Goal: Task Accomplishment & Management: Manage account settings

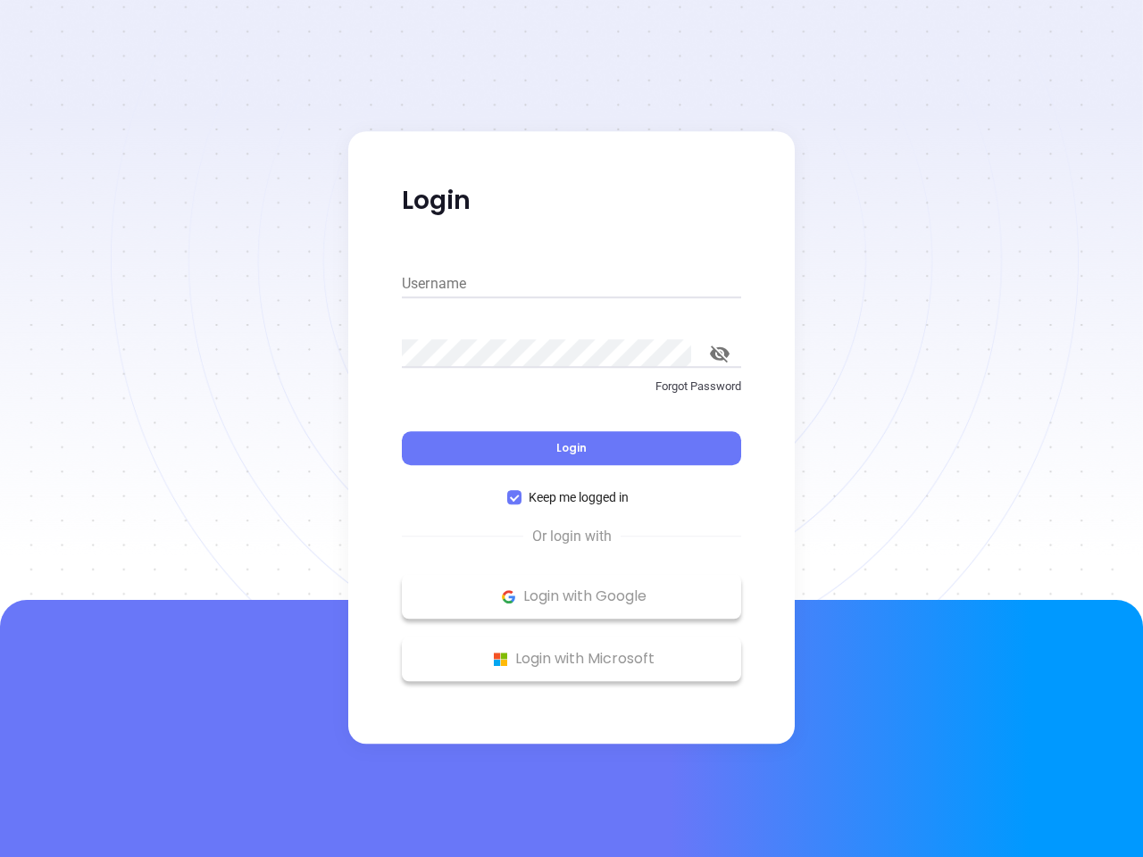
click at [571, 429] on div "Login" at bounding box center [571, 437] width 339 height 55
click at [571, 284] on input "Username" at bounding box center [571, 284] width 339 height 29
click at [720, 354] on icon "toggle password visibility" at bounding box center [720, 353] width 20 height 17
click at [571, 448] on span "Login" at bounding box center [571, 447] width 30 height 15
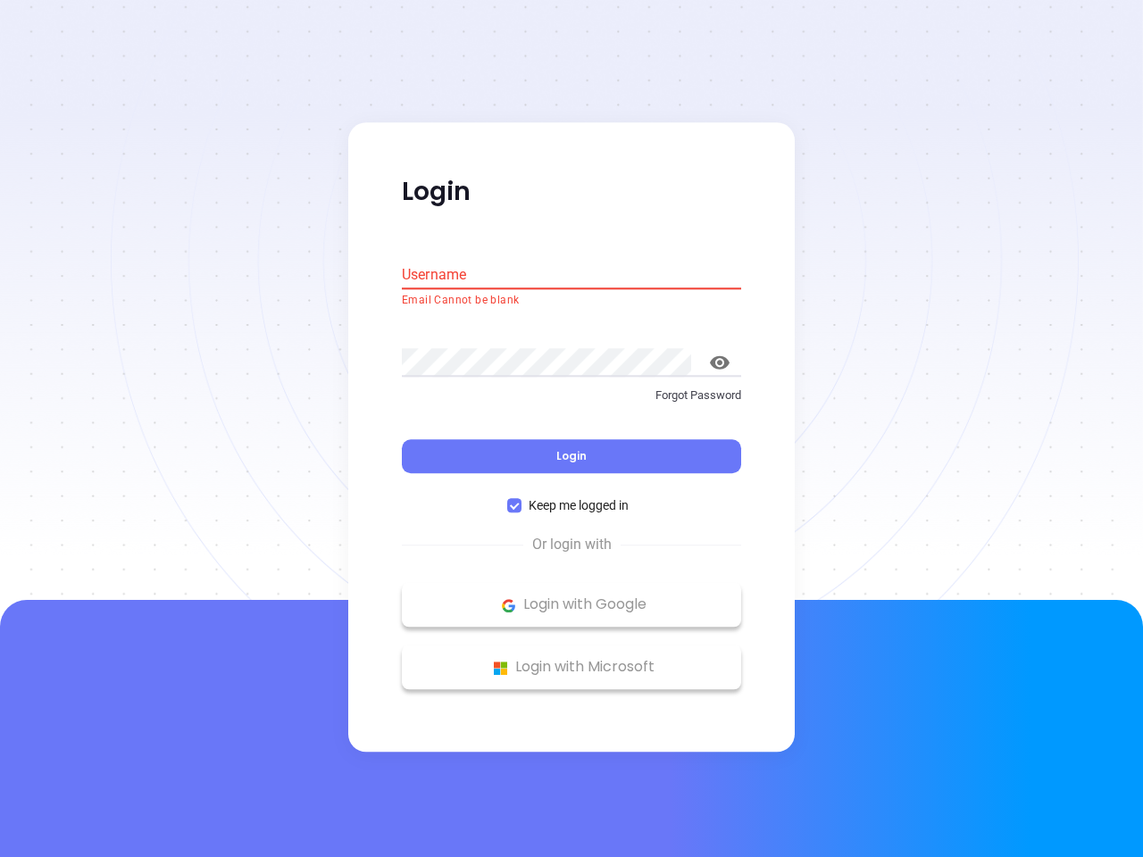
click at [571, 497] on span "Keep me logged in" at bounding box center [578, 506] width 114 height 20
click at [521, 499] on input "Keep me logged in" at bounding box center [514, 506] width 14 height 14
checkbox input "false"
click at [571, 596] on p "Login with Google" at bounding box center [571, 605] width 321 height 27
click at [571, 659] on p "Login with Microsoft" at bounding box center [571, 667] width 321 height 27
